Goal: Task Accomplishment & Management: Manage account settings

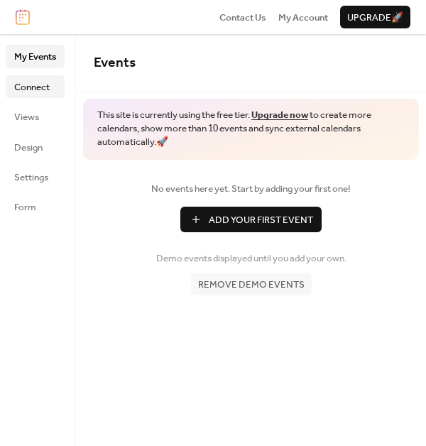
click at [52, 93] on link "Connect" at bounding box center [35, 86] width 59 height 23
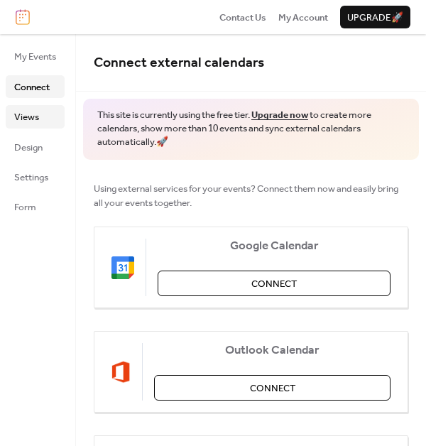
click at [41, 107] on link "Views" at bounding box center [35, 116] width 59 height 23
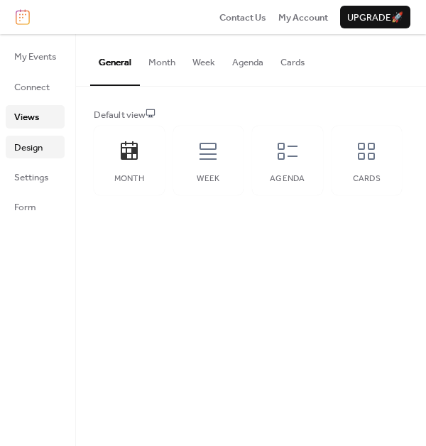
click at [38, 140] on span "Design" at bounding box center [28, 147] width 28 height 14
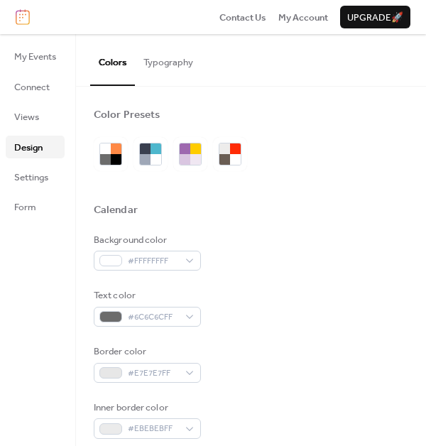
click at [37, 162] on ul "My Events Connect Views Design Settings Form" at bounding box center [35, 131] width 59 height 173
click at [37, 173] on span "Settings" at bounding box center [31, 177] width 34 height 14
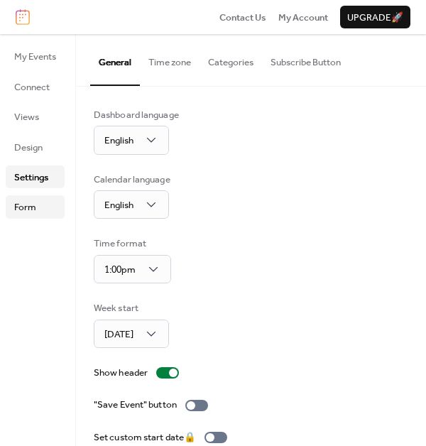
click at [33, 205] on span "Form" at bounding box center [25, 207] width 22 height 14
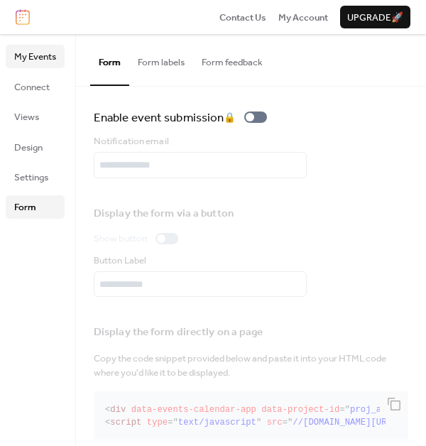
click at [45, 59] on span "My Events" at bounding box center [35, 57] width 42 height 14
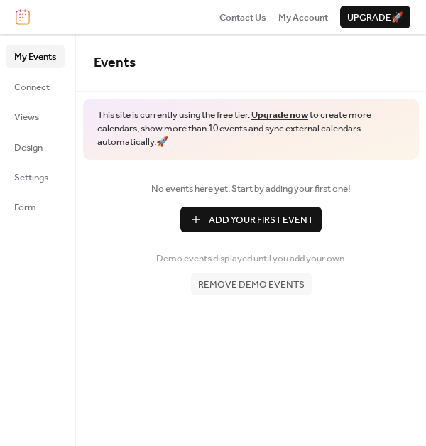
click at [291, 113] on link "Upgrade now" at bounding box center [279, 115] width 57 height 18
click at [33, 94] on span "Connect" at bounding box center [31, 87] width 35 height 14
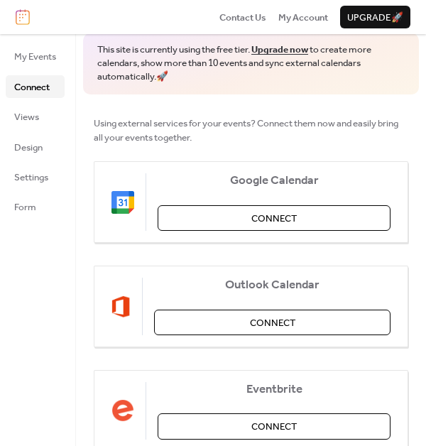
scroll to position [62, 0]
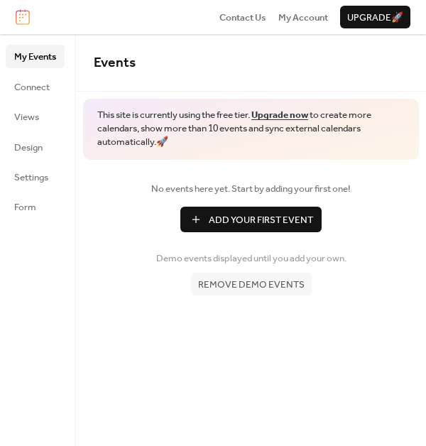
click at [263, 226] on span "Add Your First Event" at bounding box center [261, 220] width 104 height 14
